Goal: Task Accomplishment & Management: Use online tool/utility

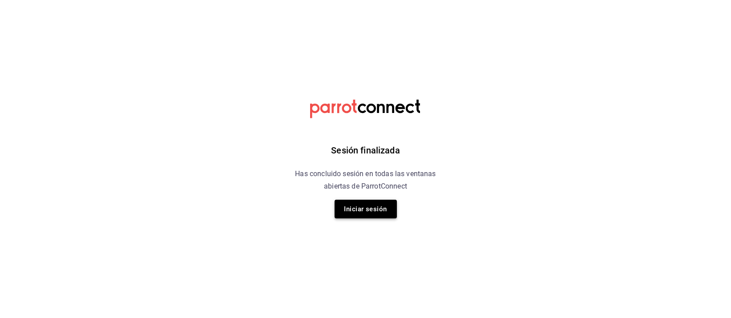
click at [366, 202] on button "Iniciar sesión" at bounding box center [365, 209] width 62 height 19
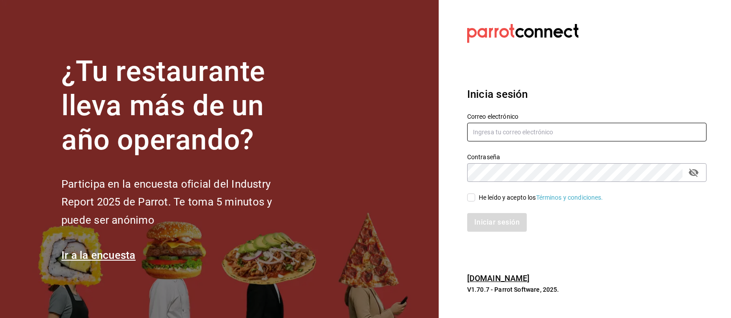
type input "[EMAIL_ADDRESS][DOMAIN_NAME]"
click at [471, 197] on input "He leído y acepto los Términos y condiciones." at bounding box center [471, 197] width 8 height 8
checkbox input "true"
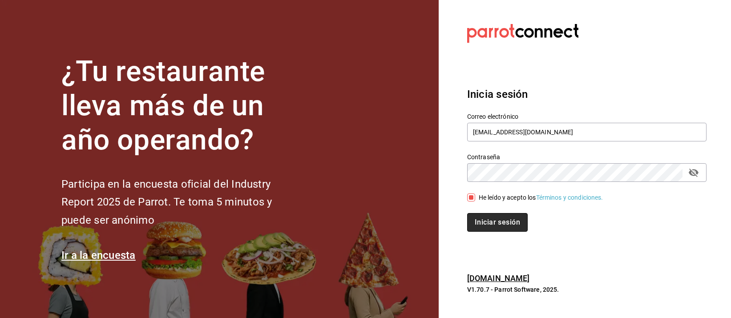
click at [480, 219] on button "Iniciar sesión" at bounding box center [497, 222] width 60 height 19
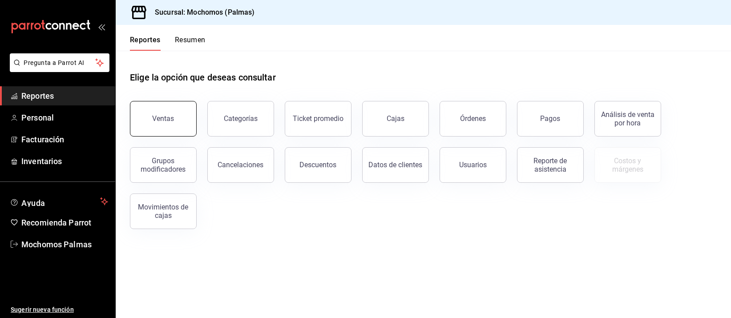
click at [169, 114] on button "Ventas" at bounding box center [163, 119] width 67 height 36
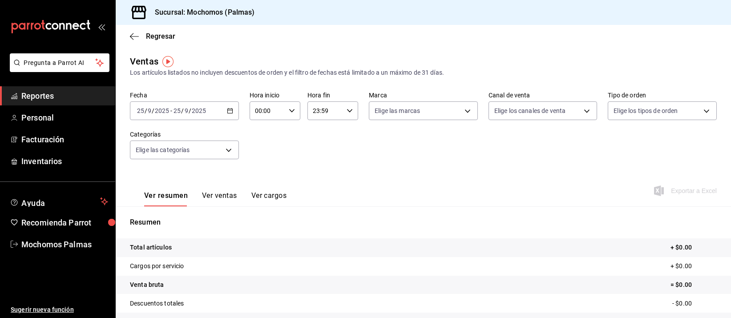
click at [228, 110] on icon "button" at bounding box center [230, 111] width 6 height 6
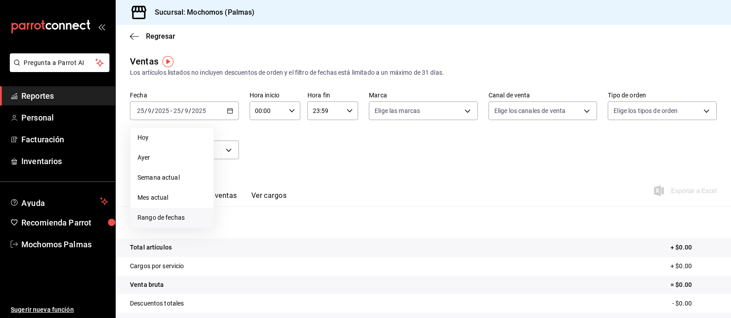
click at [185, 217] on span "Rango de fechas" at bounding box center [171, 217] width 69 height 9
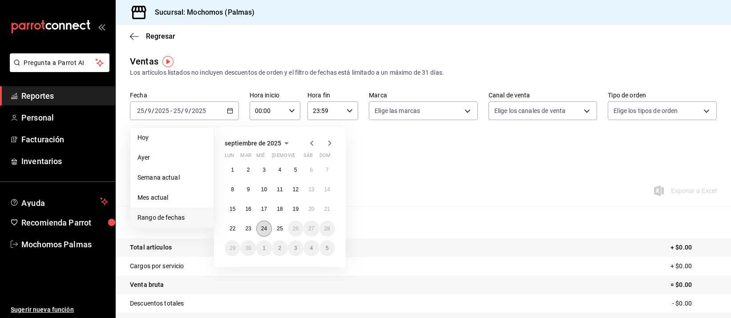
click at [266, 232] on button "24" at bounding box center [264, 229] width 16 height 16
click at [278, 229] on abbr "25" at bounding box center [280, 229] width 6 height 6
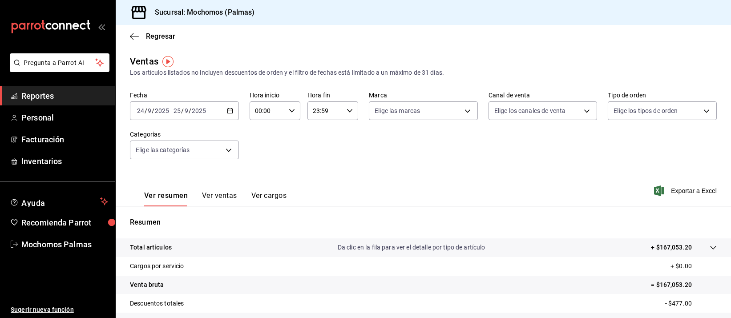
click at [224, 109] on div "[DATE] [DATE] - [DATE] [DATE]" at bounding box center [184, 110] width 109 height 19
click at [372, 143] on div "Fecha [DATE] [DATE] - [DATE] [DATE] Hora inicio 00:00 Hora inicio Hora fin 23:5…" at bounding box center [423, 131] width 587 height 78
click at [293, 106] on div "00:00 Hora inicio" at bounding box center [275, 110] width 51 height 19
click at [264, 178] on button "05" at bounding box center [260, 185] width 21 height 18
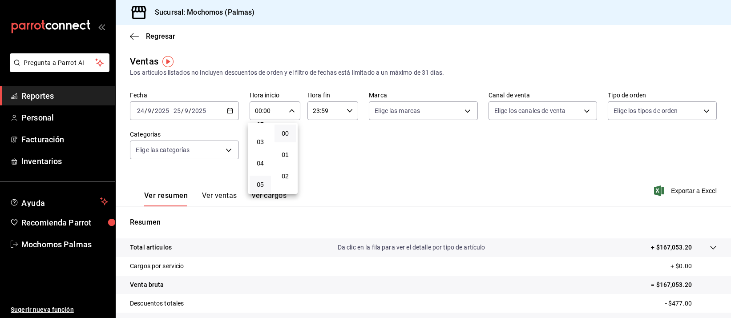
type input "05:00"
click at [346, 109] on div at bounding box center [365, 159] width 731 height 318
click at [347, 111] on icon "button" at bounding box center [349, 111] width 6 height 6
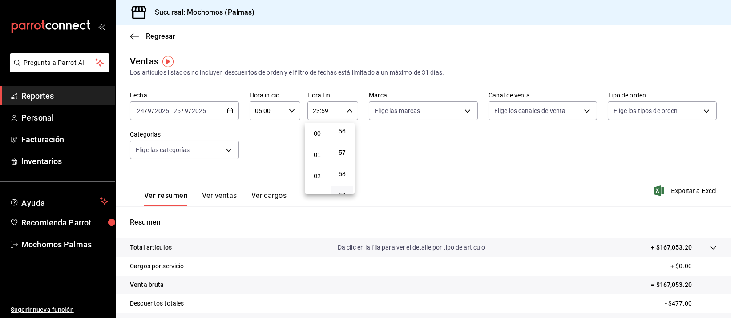
scroll to position [56, 0]
click at [320, 181] on span "05" at bounding box center [317, 184] width 11 height 7
click at [350, 132] on button "00" at bounding box center [341, 134] width 21 height 18
type input "05:00"
click at [462, 173] on div at bounding box center [365, 159] width 731 height 318
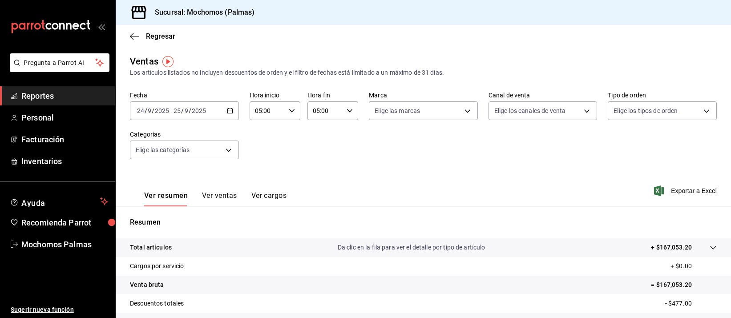
click at [227, 108] on icon "button" at bounding box center [230, 111] width 6 height 6
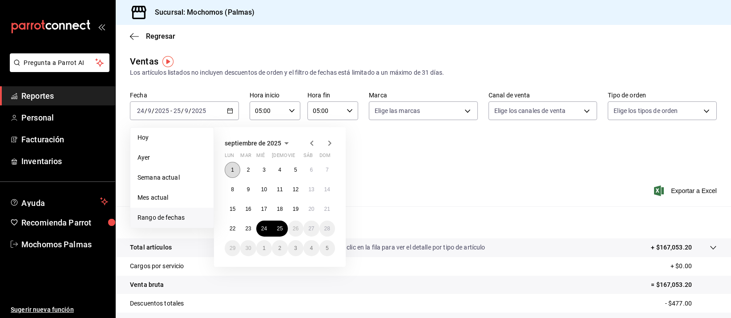
click at [238, 172] on button "1" at bounding box center [233, 170] width 16 height 16
click at [282, 227] on abbr "25" at bounding box center [280, 229] width 6 height 6
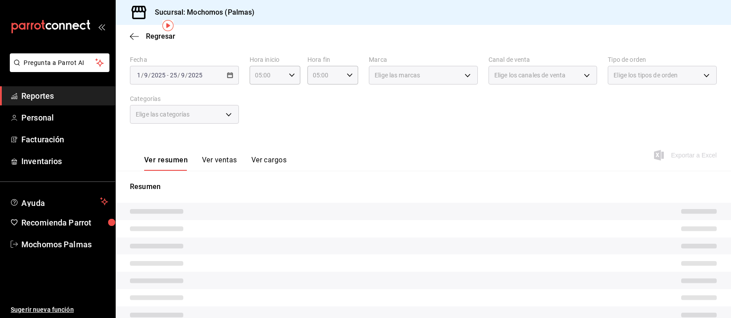
scroll to position [56, 0]
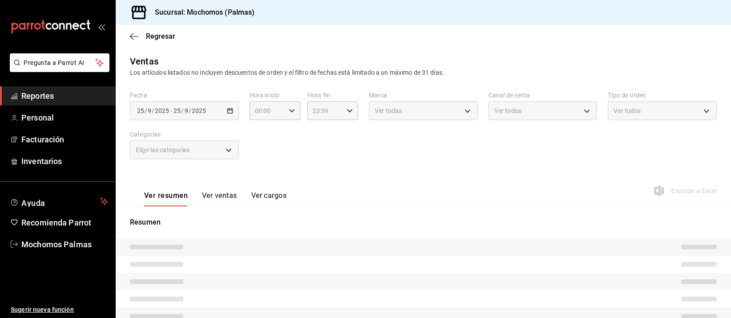
type input "05:00"
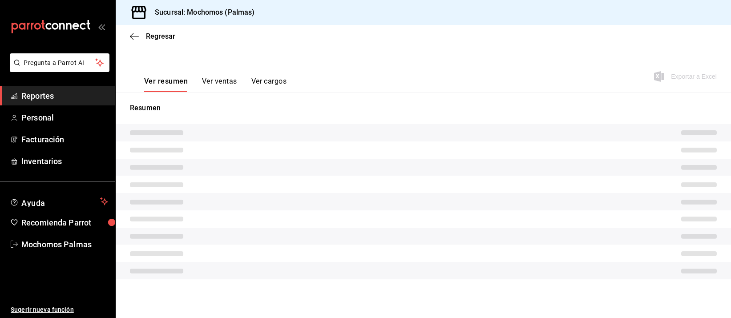
scroll to position [108, 0]
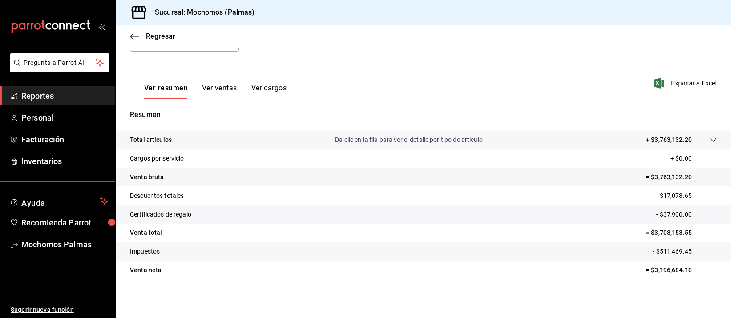
click at [38, 91] on span "Reportes" at bounding box center [64, 96] width 87 height 12
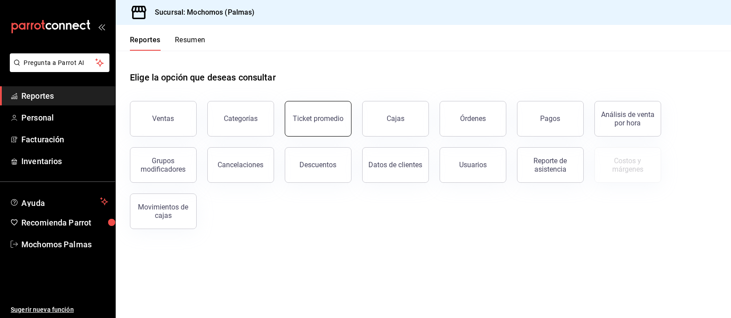
click at [314, 115] on div "Ticket promedio" at bounding box center [318, 118] width 51 height 8
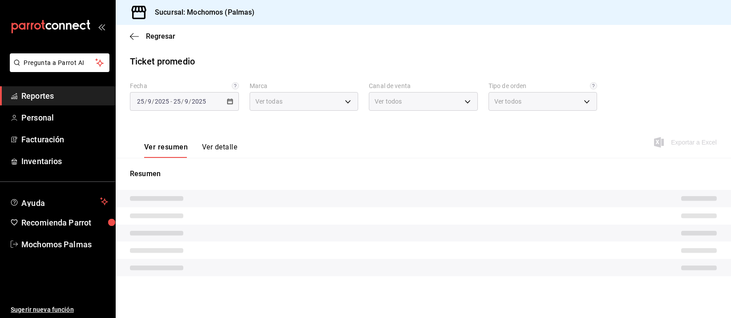
type input "70f98016-ab90-4f26-81e6-ab4884d8d8a0"
type input "PARROT,UBER_EATS,RAPPI,DIDI_FOOD,ONLINE"
type input "1406dacc-122d-474b-a961-72adf1b142d8,23052771-8e1b-43e3-b7da-1a661d939937,EXTER…"
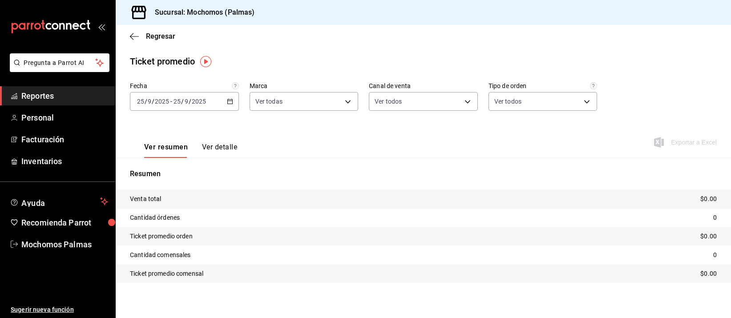
click at [231, 98] on icon "button" at bounding box center [230, 101] width 6 height 6
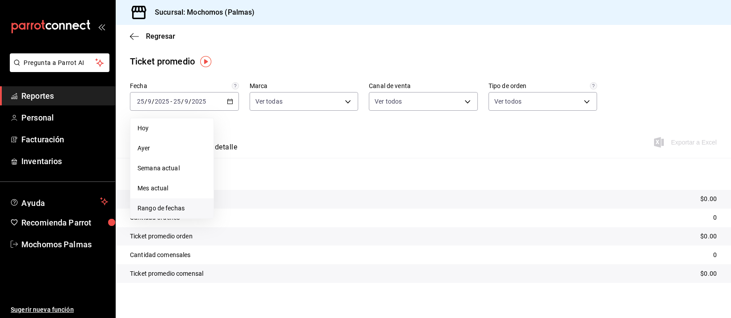
click at [157, 208] on span "Rango de fechas" at bounding box center [171, 208] width 69 height 9
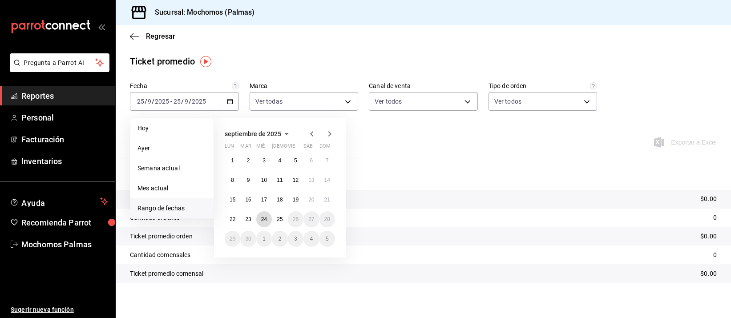
click at [263, 219] on abbr "24" at bounding box center [264, 219] width 6 height 6
click at [274, 217] on button "25" at bounding box center [280, 219] width 16 height 16
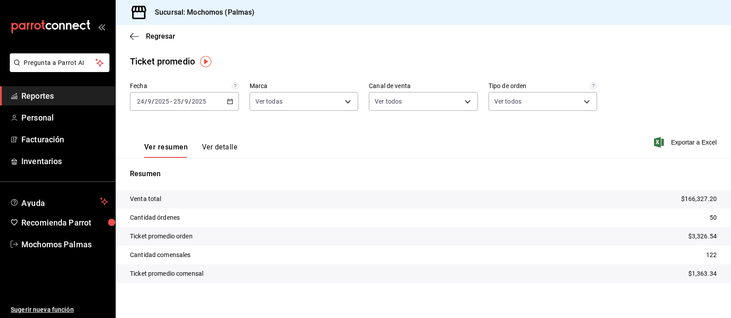
click at [33, 93] on span "Reportes" at bounding box center [64, 96] width 87 height 12
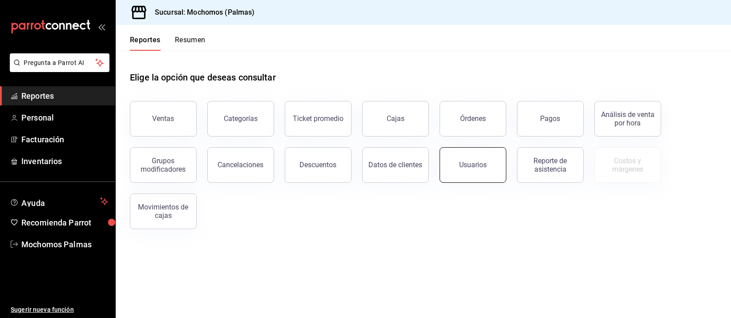
click at [473, 180] on button "Usuarios" at bounding box center [472, 165] width 67 height 36
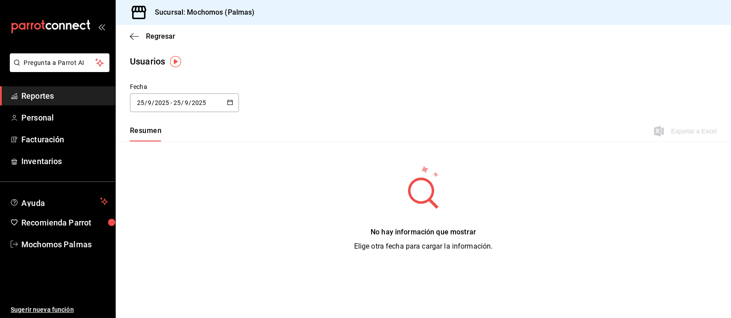
click at [234, 102] on div "2025-09-25 25 / 9 / 2025 - 2025-09-25 25 / 9 / 2025" at bounding box center [184, 102] width 109 height 19
click at [165, 228] on li "Rango de fechas" at bounding box center [172, 231] width 84 height 20
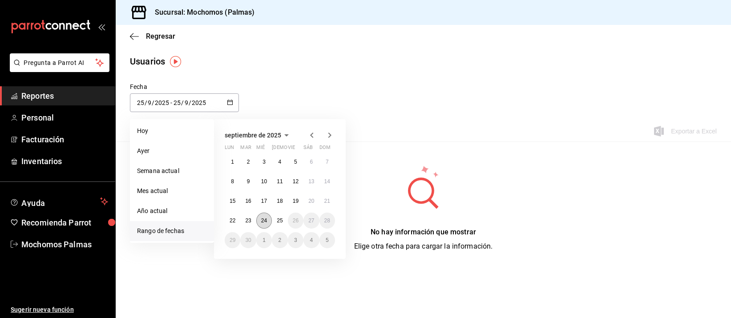
click at [263, 218] on abbr "24" at bounding box center [264, 220] width 6 height 6
click at [278, 217] on abbr "25" at bounding box center [280, 220] width 6 height 6
type input "2025-09-24"
type input "24"
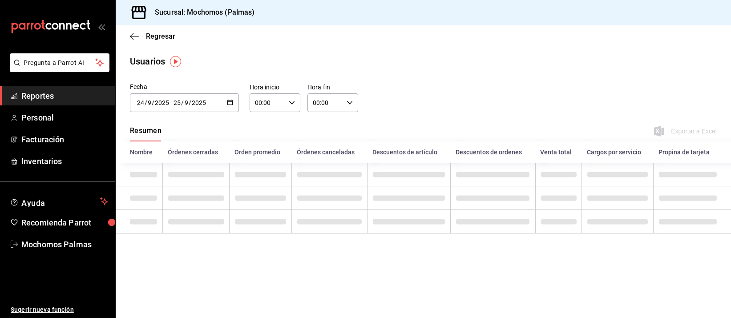
click at [291, 102] on icon "button" at bounding box center [292, 103] width 6 height 6
click at [263, 173] on span "05" at bounding box center [262, 176] width 11 height 7
type input "05:00"
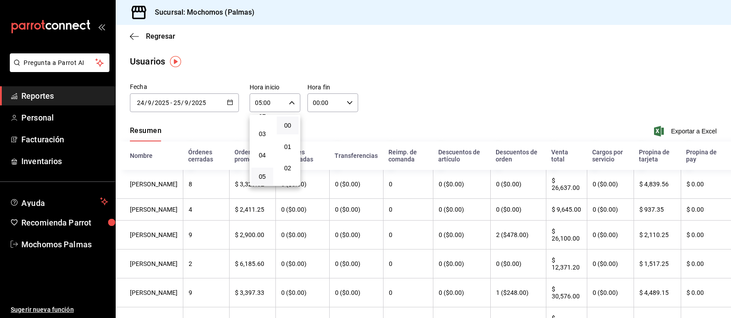
click at [343, 99] on div at bounding box center [365, 159] width 731 height 318
click at [343, 99] on div "00:00 Hora fin" at bounding box center [332, 102] width 51 height 19
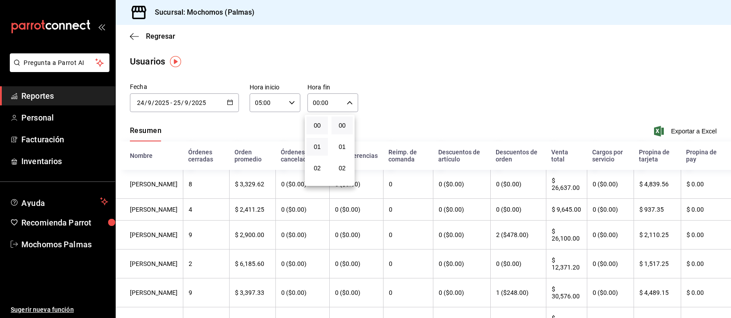
scroll to position [56, 0]
click at [318, 173] on span "05" at bounding box center [317, 176] width 11 height 7
type input "05:00"
click at [679, 129] on div at bounding box center [365, 159] width 731 height 318
click at [673, 129] on span "Exportar a Excel" at bounding box center [686, 131] width 61 height 11
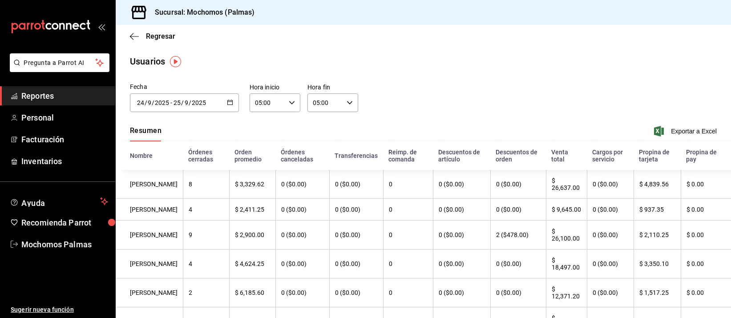
click at [228, 100] on \(Stroke\) "button" at bounding box center [229, 102] width 5 height 5
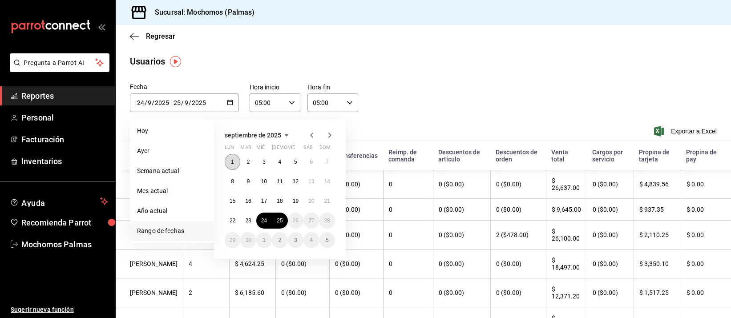
click at [236, 162] on button "1" at bounding box center [233, 162] width 16 height 16
click at [277, 223] on button "25" at bounding box center [280, 221] width 16 height 16
type input "2025-09-01"
type input "1"
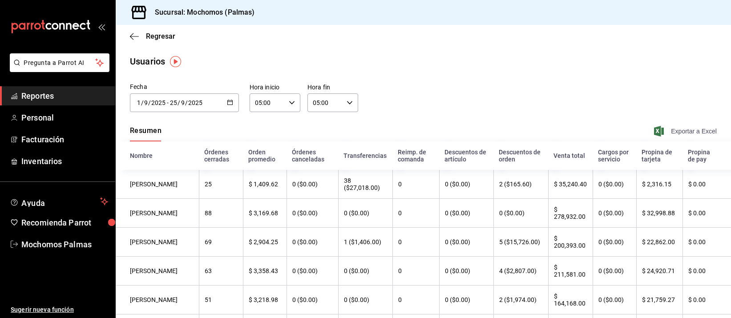
click at [688, 129] on span "Exportar a Excel" at bounding box center [686, 131] width 61 height 11
